Goal: Download file/media

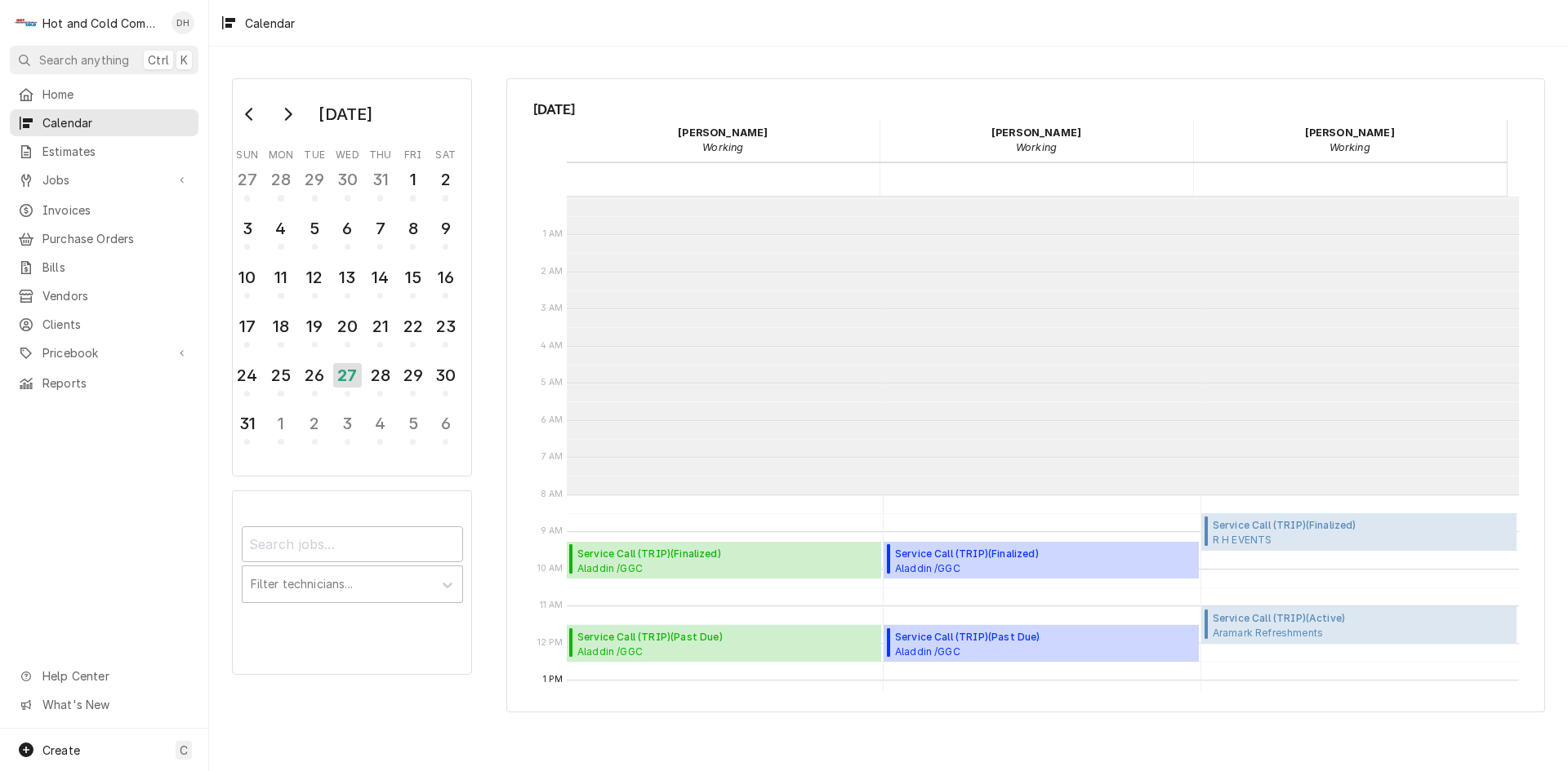
scroll to position [298, 0]
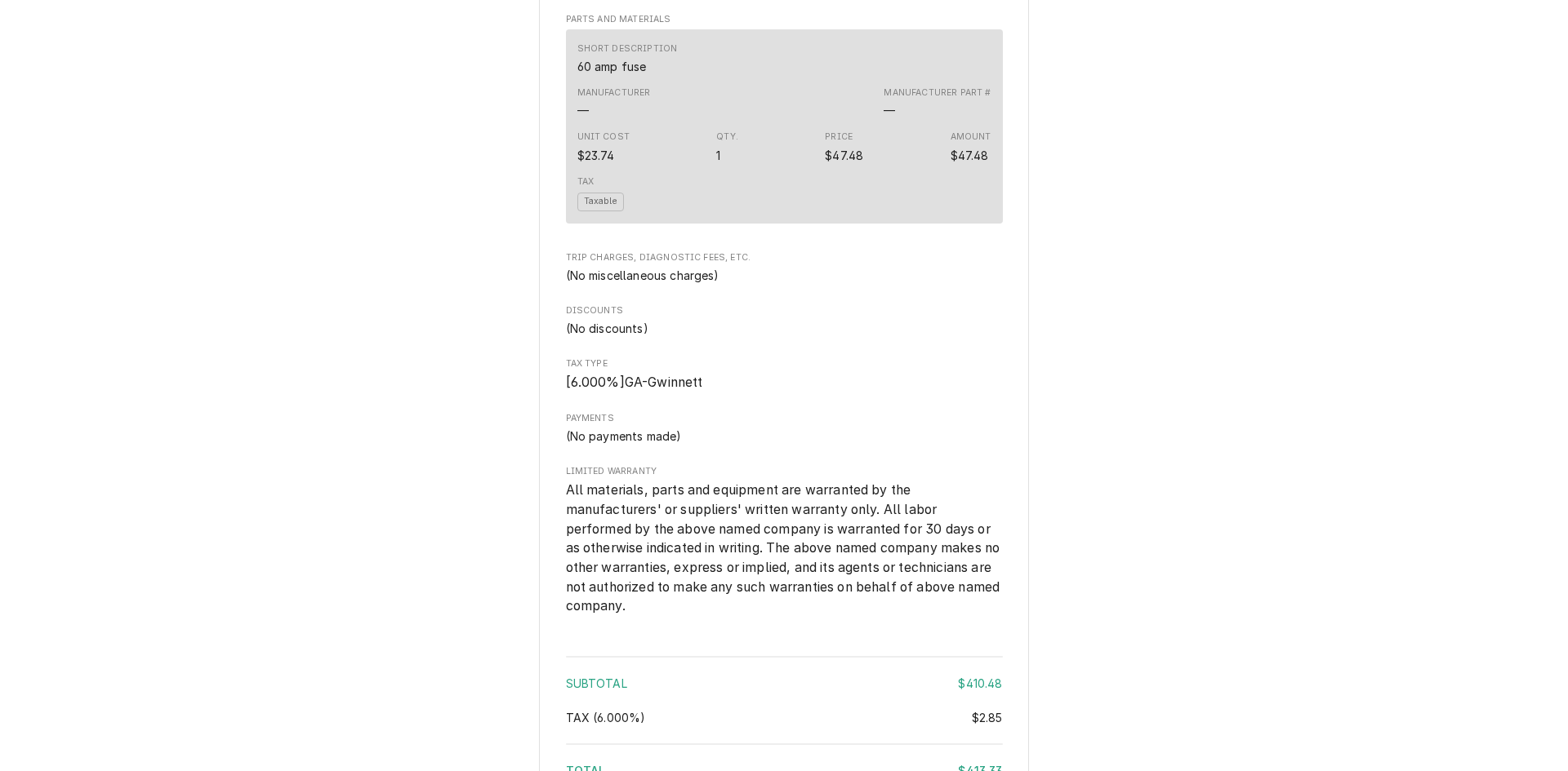
scroll to position [1776, 0]
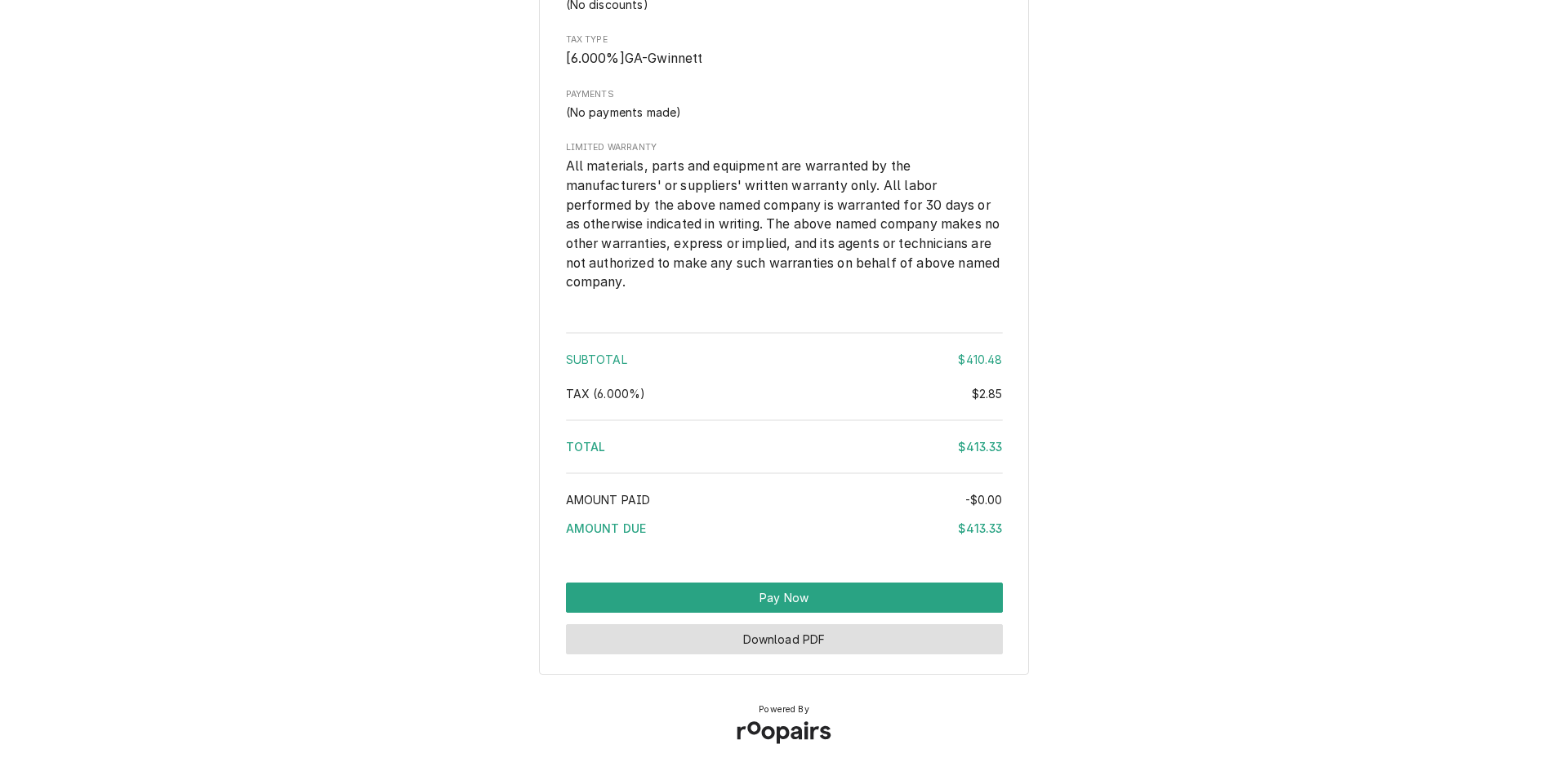
click at [770, 639] on button "Download PDF" at bounding box center [784, 639] width 437 height 30
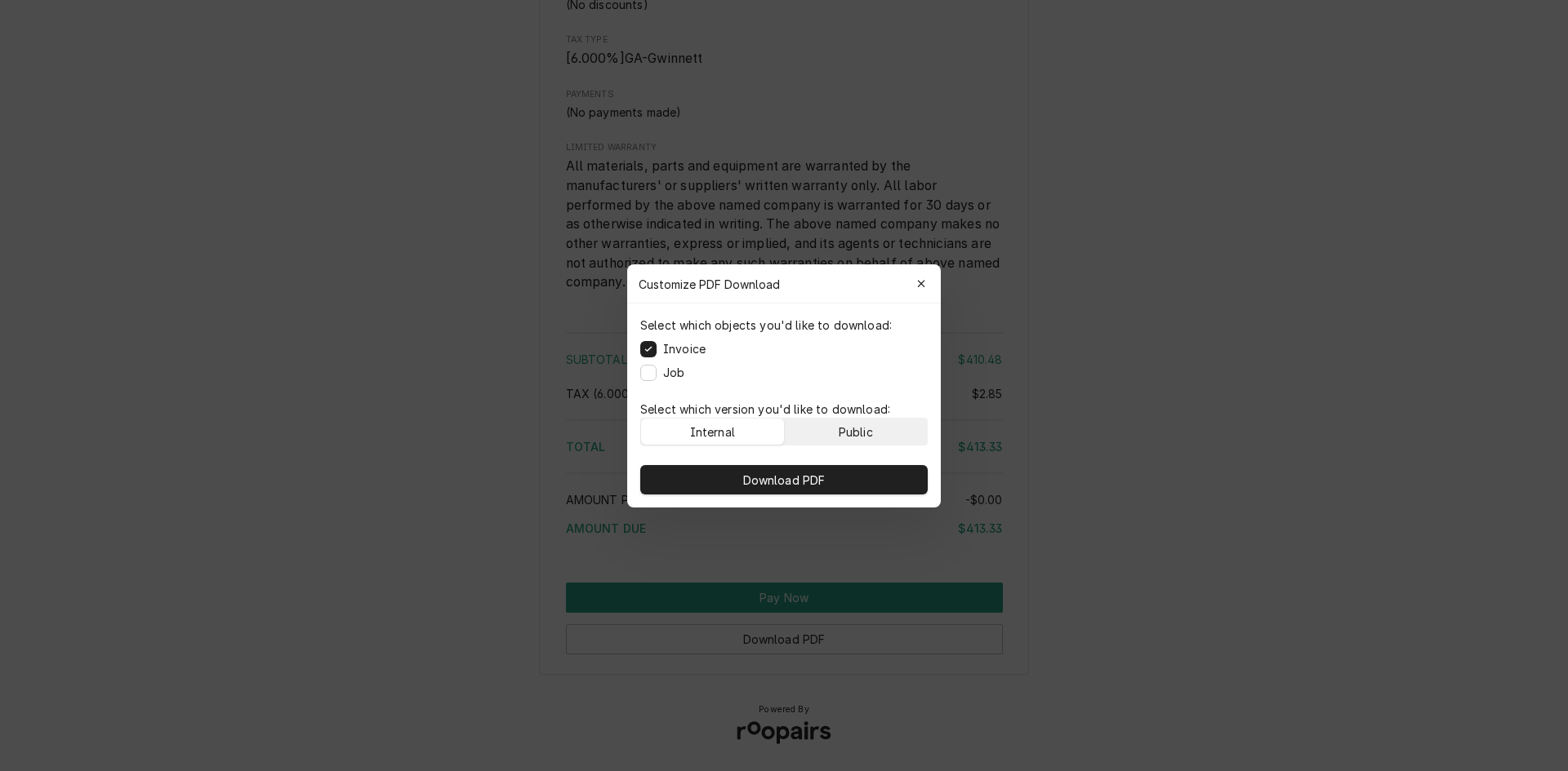
click at [887, 439] on button "Public" at bounding box center [856, 432] width 143 height 26
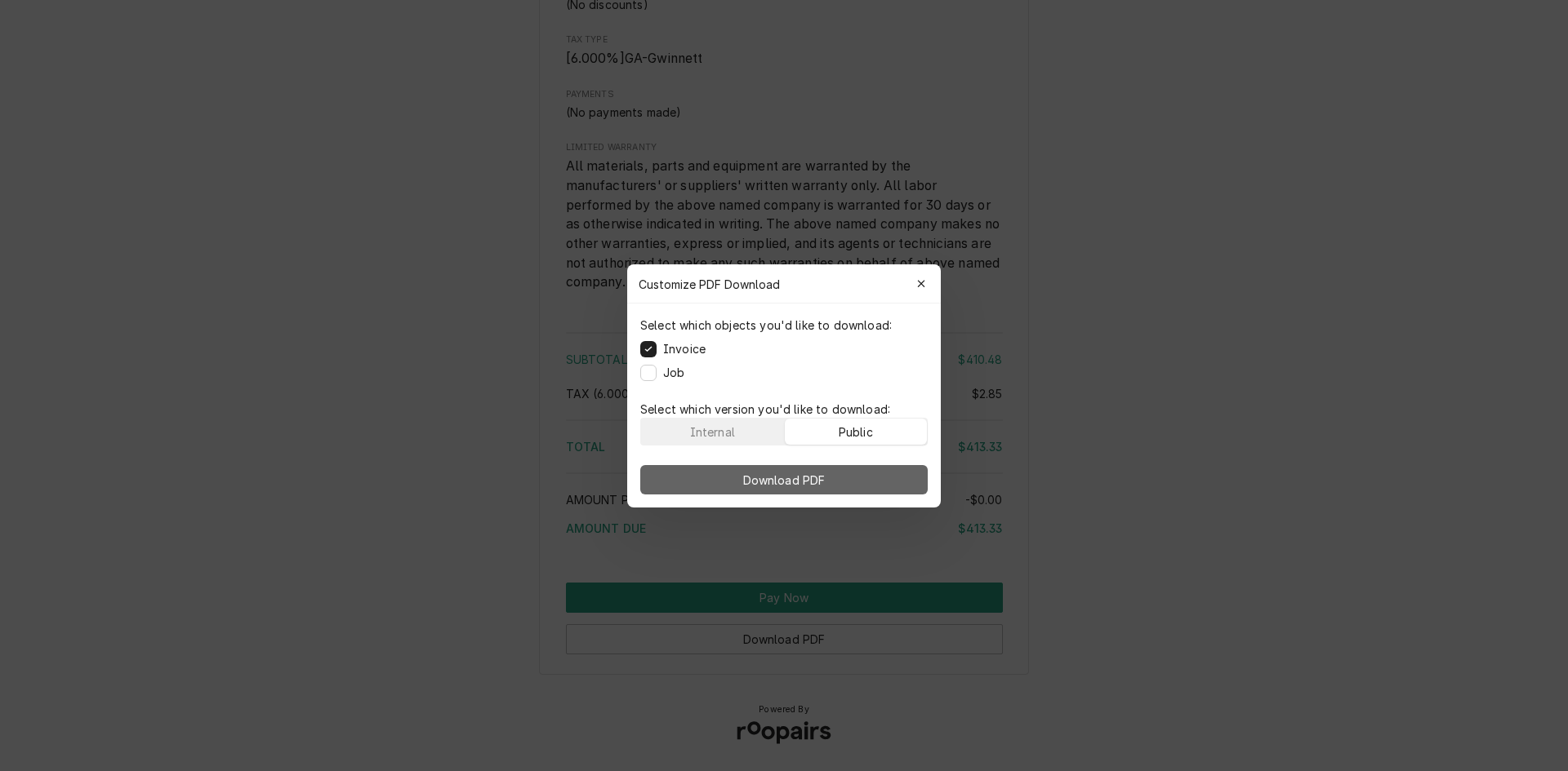
click at [813, 474] on span "Download PDF" at bounding box center [784, 480] width 89 height 17
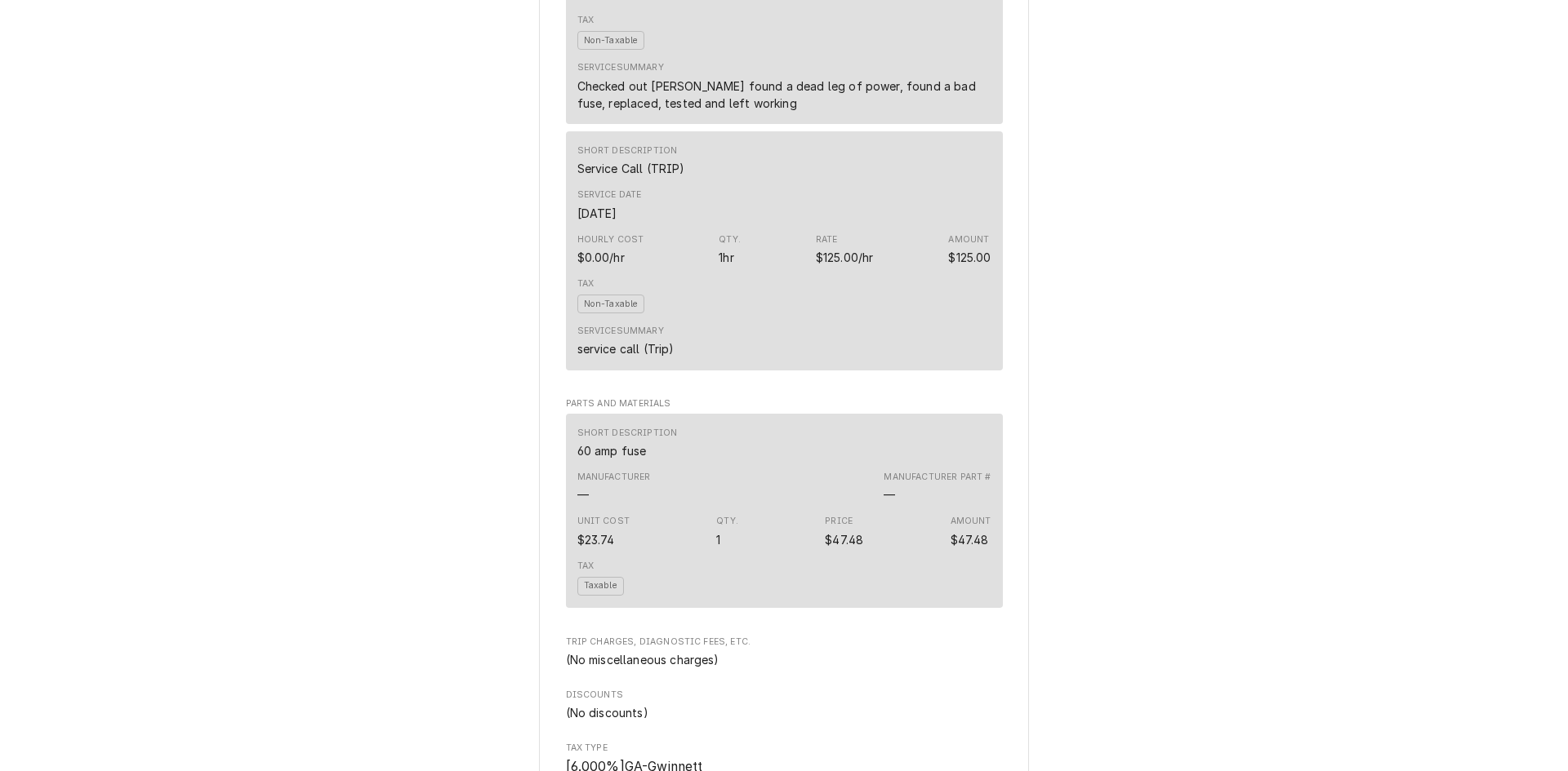
scroll to position [143, 0]
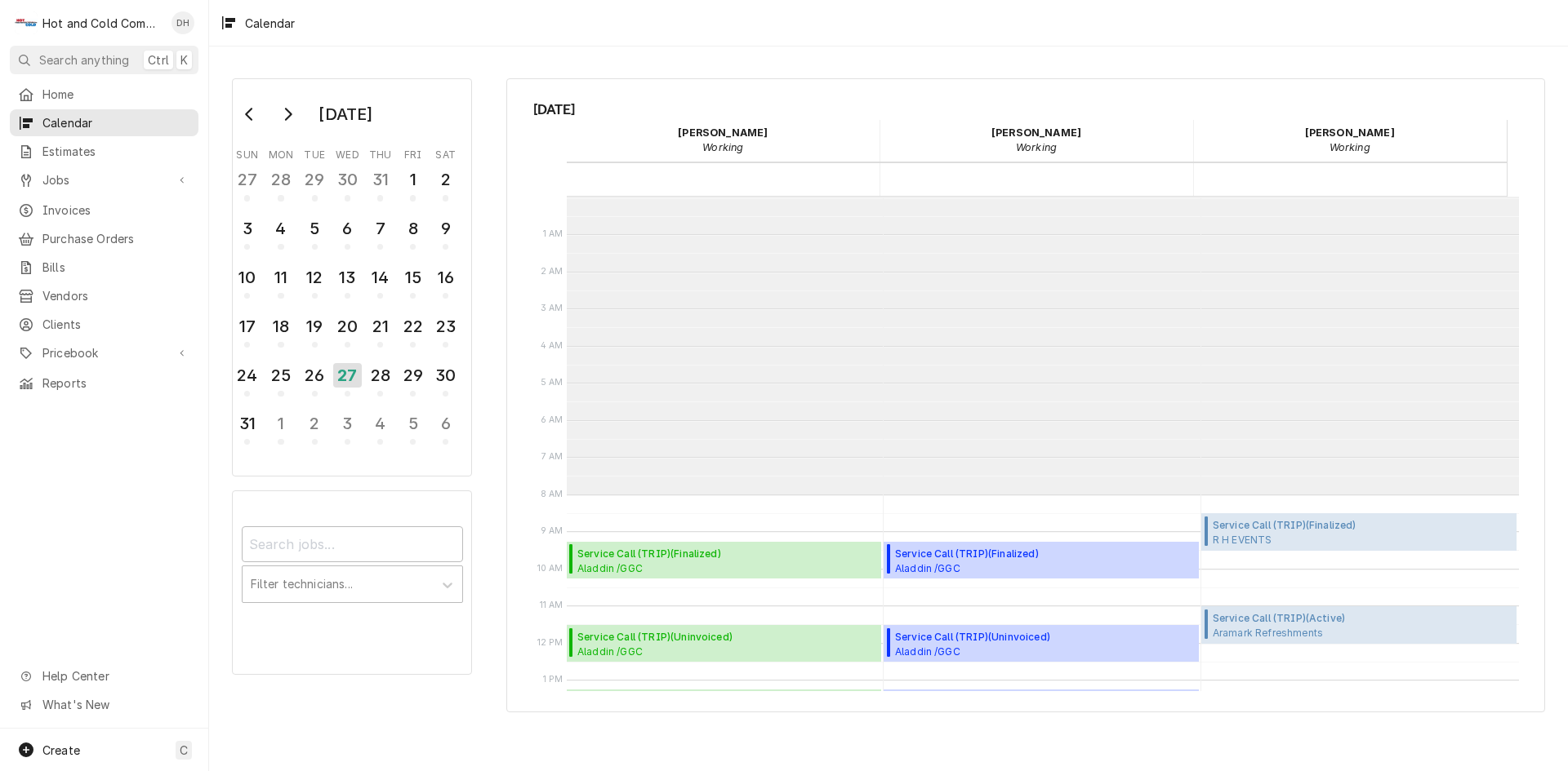
scroll to position [298, 0]
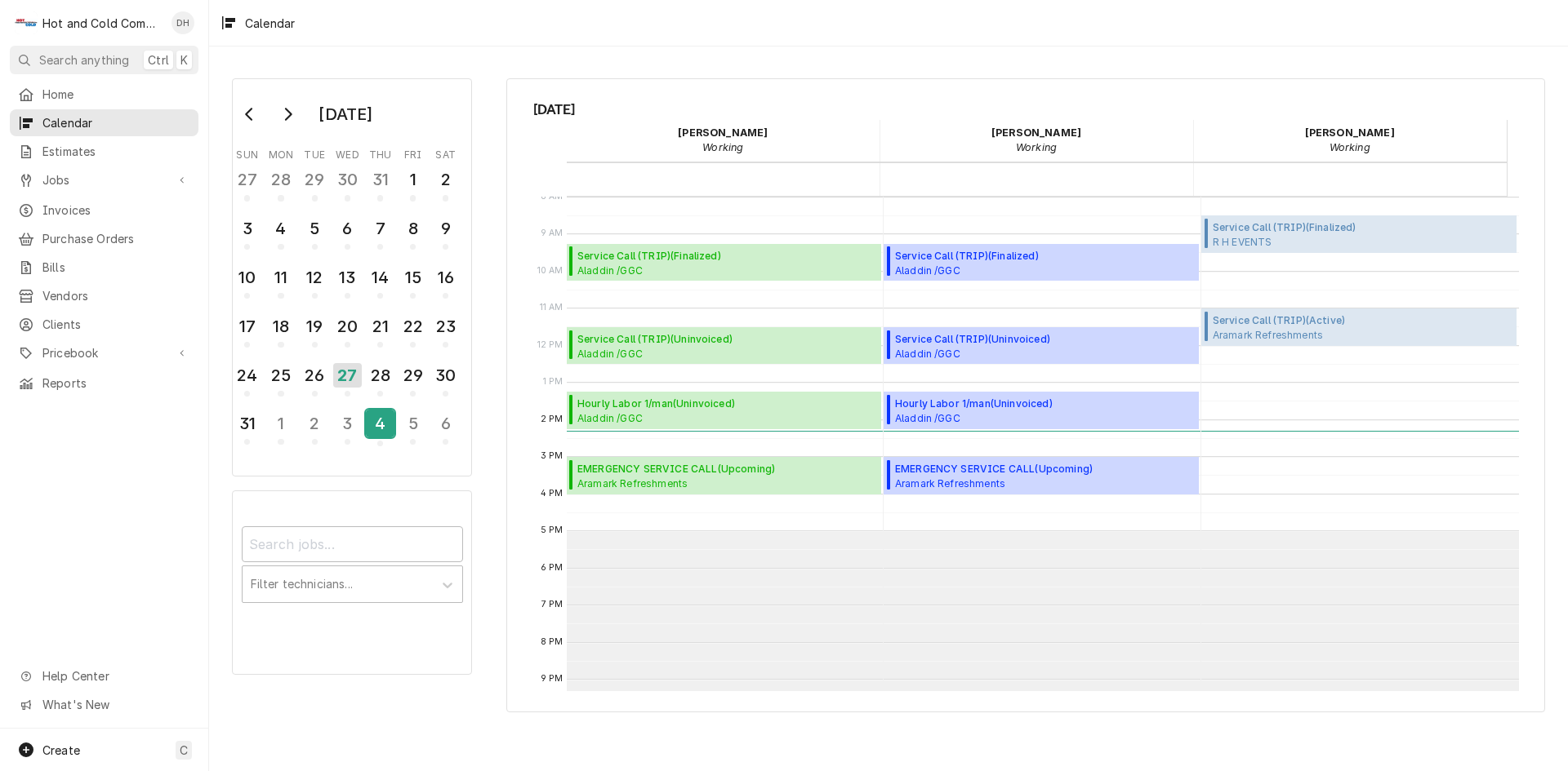
click at [377, 422] on div "4" at bounding box center [380, 423] width 29 height 28
